Goal: Book appointment/travel/reservation

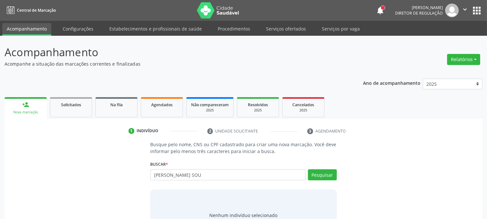
type input "[PERSON_NAME] SOU"
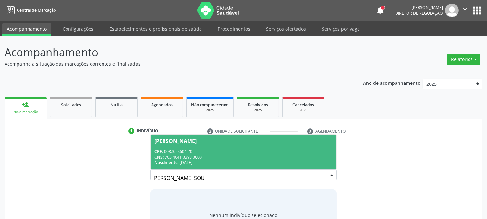
click at [284, 142] on div "[PERSON_NAME]" at bounding box center [244, 140] width 178 height 5
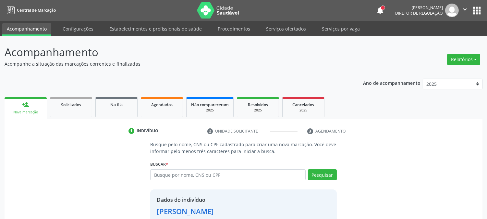
scroll to position [41, 0]
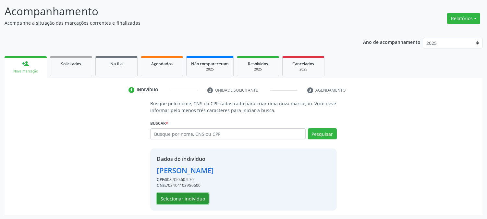
click at [192, 196] on button "Selecionar indivíduo" at bounding box center [183, 198] width 52 height 11
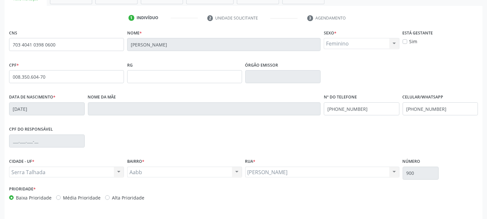
scroll to position [132, 0]
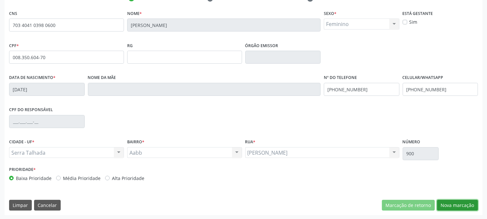
click at [463, 206] on button "Nova marcação" at bounding box center [457, 205] width 41 height 11
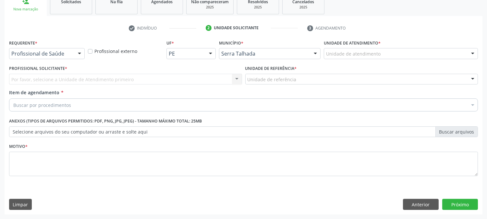
scroll to position [103, 0]
click at [73, 57] on div "Profissional de Saúde" at bounding box center [47, 53] width 76 height 11
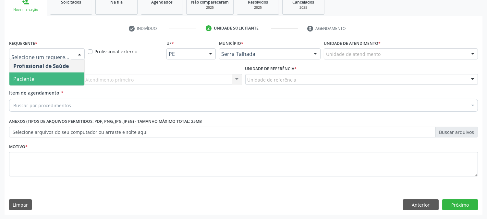
click at [68, 72] on span "Paciente" at bounding box center [46, 78] width 75 height 13
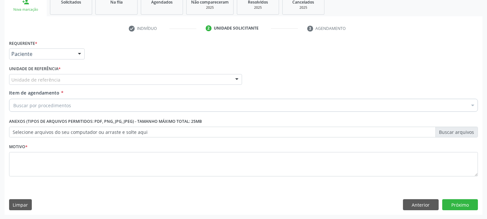
click at [69, 77] on div "Unidade de referência" at bounding box center [125, 79] width 233 height 11
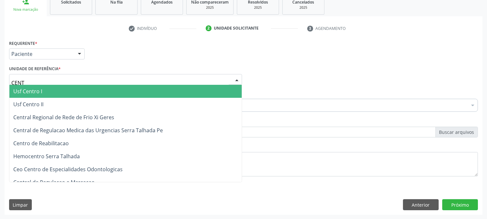
type input "CENTR"
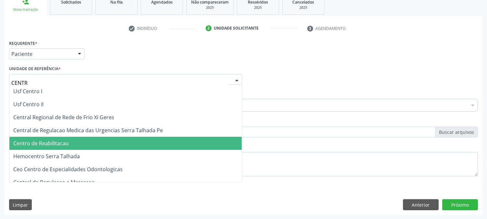
click at [64, 138] on span "Centro de Reabilitacao" at bounding box center [125, 143] width 232 height 13
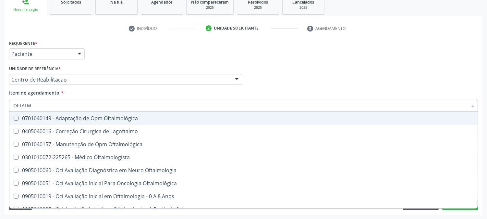
type input "OFTALMO"
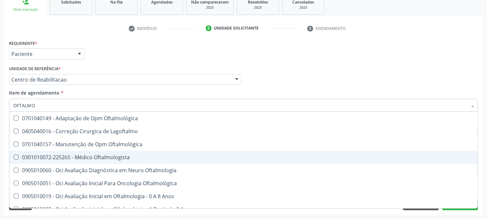
click at [42, 155] on div "0301010072-225265 - Médico Oftalmologista" at bounding box center [243, 157] width 461 height 5
checkbox Oftalmologista "true"
click at [0, 155] on div "Acompanhamento Acompanhe a situação das marcações correntes e finalizadas Relat…" at bounding box center [243, 76] width 487 height 286
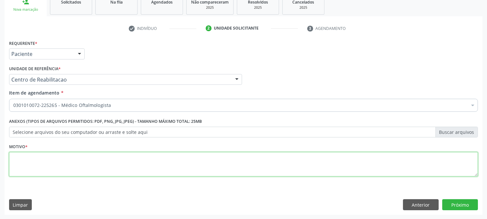
click at [89, 166] on textarea at bounding box center [243, 164] width 469 height 25
type textarea "."
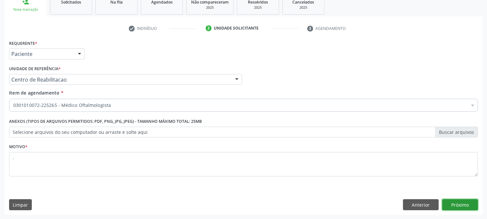
click at [455, 201] on button "Próximo" at bounding box center [461, 204] width 36 height 11
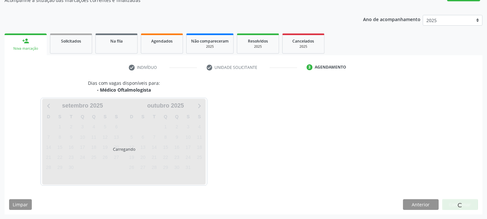
scroll to position [63, 0]
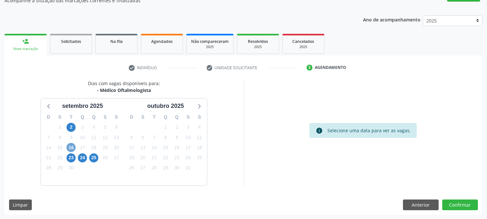
click at [71, 147] on span "16" at bounding box center [71, 147] width 9 height 9
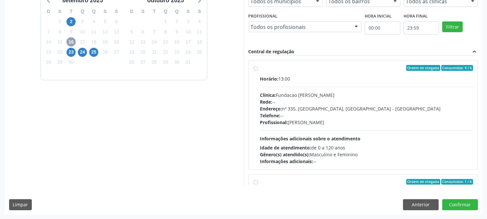
scroll to position [132, 0]
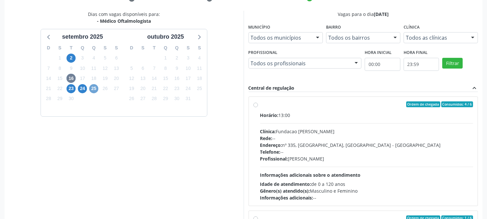
click at [93, 89] on span "25" at bounding box center [93, 88] width 9 height 9
click at [93, 24] on div "- Médico Oftalmologista" at bounding box center [124, 21] width 72 height 7
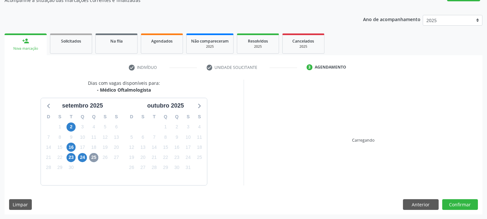
scroll to position [63, 0]
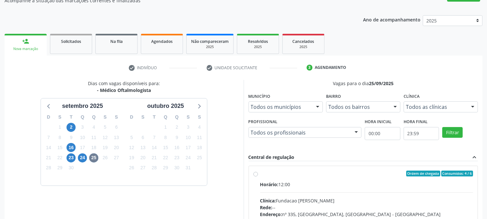
click at [220, 135] on div "Dias com vagas disponíveis para: - Médico Oftalmologista [DATE] D S T Q Q S S 3…" at bounding box center [124, 185] width 239 height 211
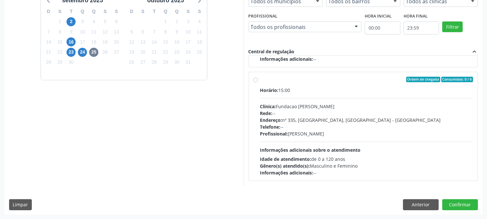
scroll to position [0, 0]
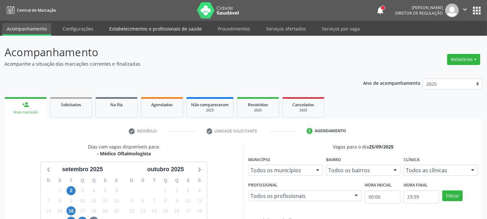
click at [161, 24] on link "Estabelecimentos e profissionais de saúde" at bounding box center [156, 28] width 102 height 11
